Goal: Book appointment/travel/reservation

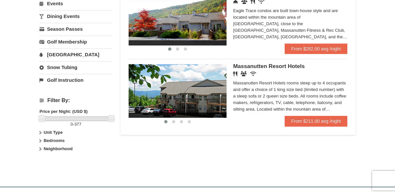
scroll to position [202, 0]
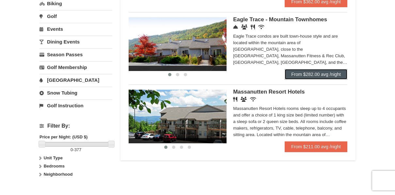
click at [323, 74] on link "From $282.00 avg /night" at bounding box center [316, 74] width 63 height 10
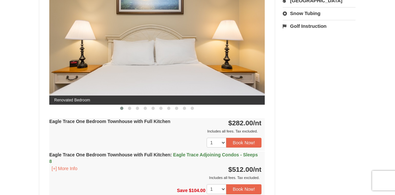
scroll to position [248, 0]
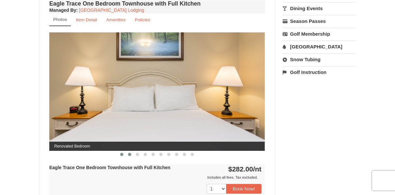
click at [130, 153] on span at bounding box center [129, 153] width 3 height 3
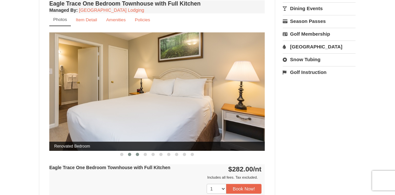
click at [138, 152] on button at bounding box center [138, 154] width 8 height 7
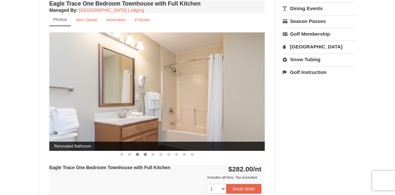
click at [146, 151] on button at bounding box center [145, 154] width 8 height 7
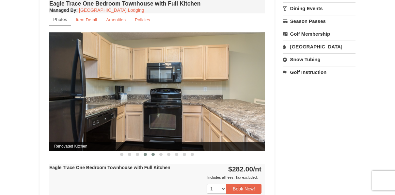
click at [154, 152] on button at bounding box center [153, 154] width 8 height 7
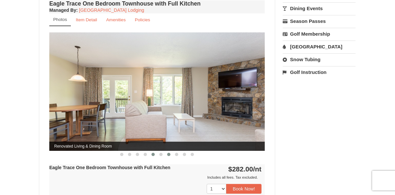
click at [165, 152] on button at bounding box center [169, 154] width 8 height 7
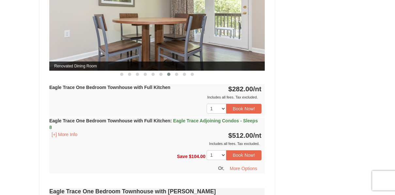
scroll to position [379, 0]
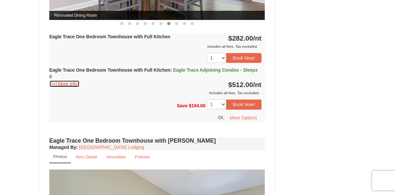
click at [71, 85] on button "[+] More Info" at bounding box center [64, 83] width 30 height 7
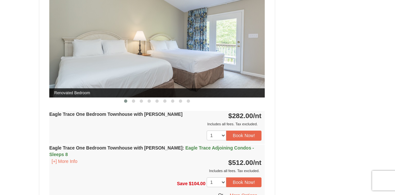
scroll to position [688, 0]
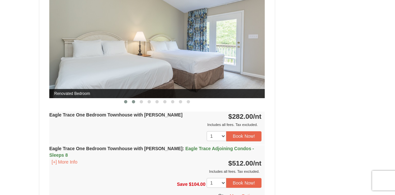
click at [135, 98] on button at bounding box center [134, 101] width 8 height 7
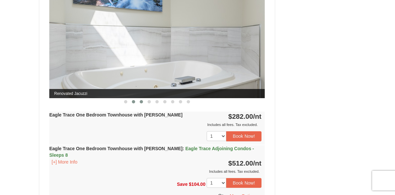
click at [142, 100] on span at bounding box center [141, 101] width 3 height 3
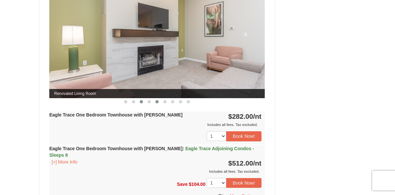
click at [154, 98] on button at bounding box center [157, 101] width 8 height 7
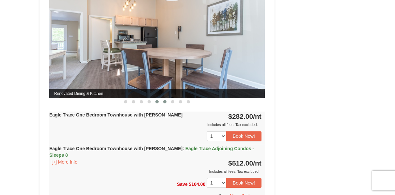
click at [167, 98] on button at bounding box center [165, 101] width 8 height 7
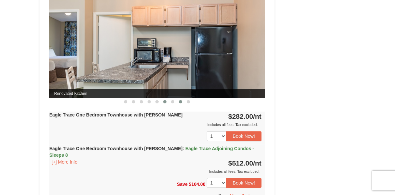
click at [177, 100] on button at bounding box center [181, 101] width 8 height 7
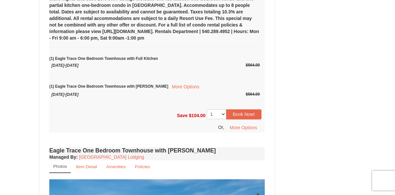
scroll to position [504, 0]
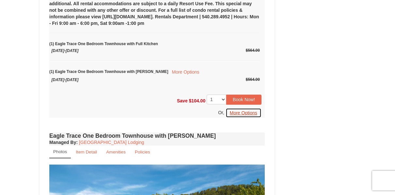
click at [237, 112] on button "More Options" at bounding box center [244, 113] width 36 height 10
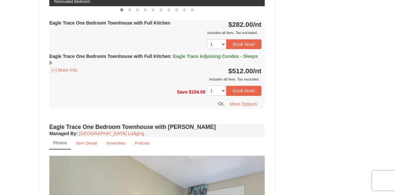
scroll to position [385, 0]
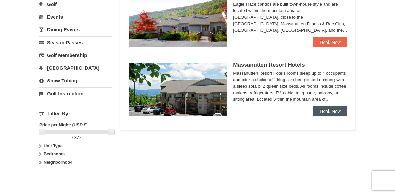
scroll to position [216, 0]
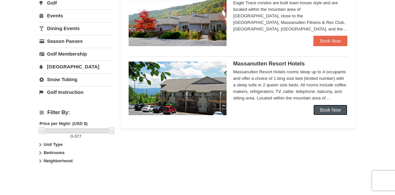
click at [331, 112] on link "Book Now" at bounding box center [330, 109] width 34 height 10
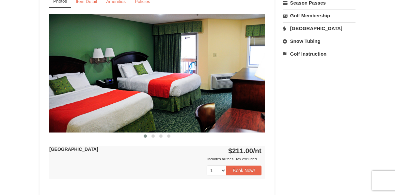
scroll to position [261, 0]
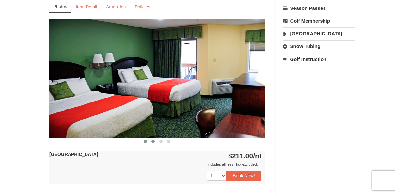
click at [154, 141] on span at bounding box center [153, 140] width 3 height 3
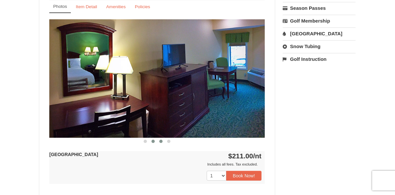
click at [163, 142] on button at bounding box center [161, 141] width 8 height 7
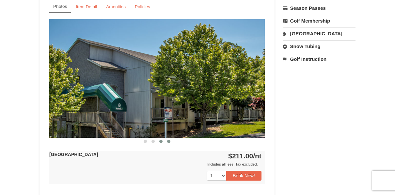
click at [168, 139] on button at bounding box center [169, 141] width 8 height 7
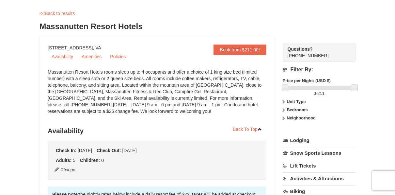
scroll to position [26, 0]
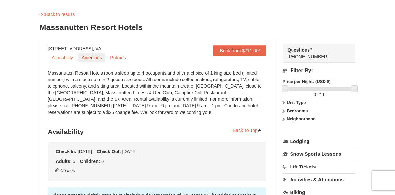
click at [94, 61] on link "Amenities" at bounding box center [92, 58] width 28 height 10
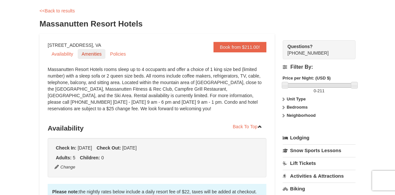
scroll to position [0, 0]
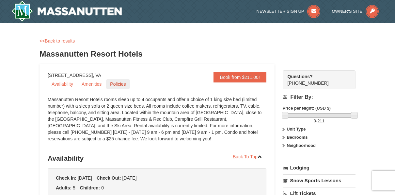
click at [120, 87] on link "Policies" at bounding box center [118, 84] width 24 height 10
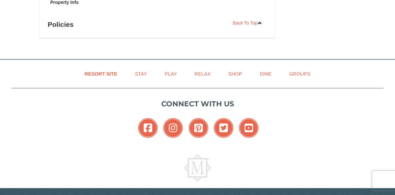
scroll to position [562, 0]
